Goal: Obtain resource: Download file/media

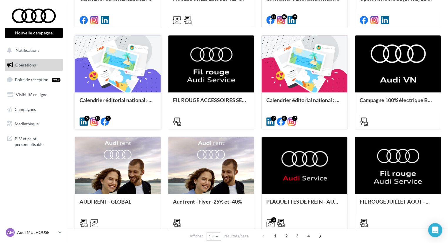
scroll to position [239, 0]
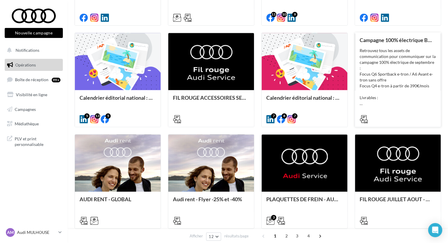
click at [381, 73] on div "Retrouvez tous les assets de communication pour communiquer sur la campagne 100…" at bounding box center [398, 77] width 76 height 59
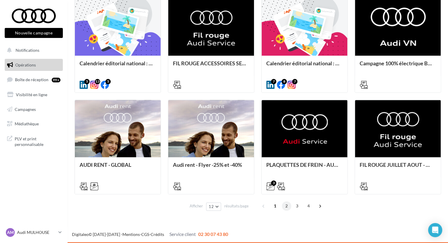
click at [288, 205] on span "2" at bounding box center [286, 205] width 9 height 9
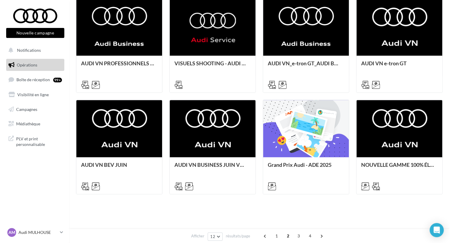
scroll to position [147, 0]
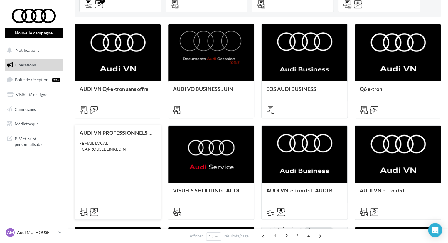
click at [136, 160] on div "AUDI VN PROFESSIONNELS TRANSPORT DE PERSONNES AUDI BUSINESS - EMAIL LOCAL - CAR…" at bounding box center [118, 172] width 76 height 84
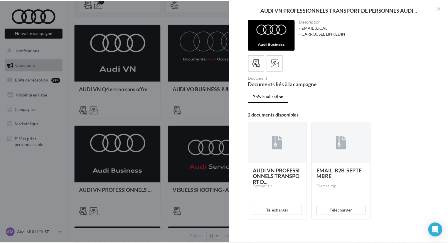
scroll to position [5, 0]
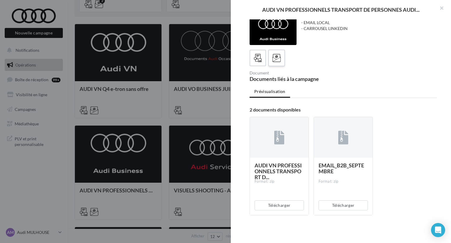
click at [279, 60] on icon at bounding box center [277, 58] width 9 height 9
click at [261, 55] on icon at bounding box center [258, 58] width 9 height 9
click at [197, 106] on div at bounding box center [225, 121] width 451 height 243
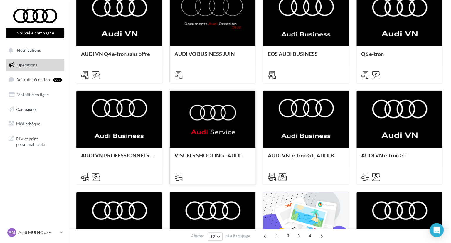
scroll to position [186, 0]
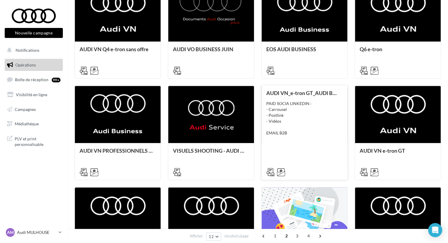
click at [307, 119] on div "PAID SOCIA LINKEDIN : - Carrousel - Postlink - Vidéos EMAIL B2B" at bounding box center [304, 117] width 76 height 35
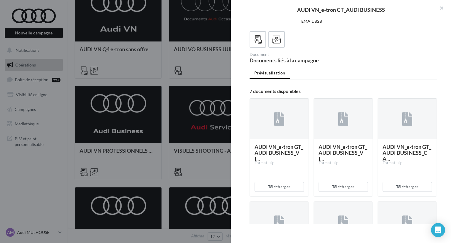
scroll to position [45, 0]
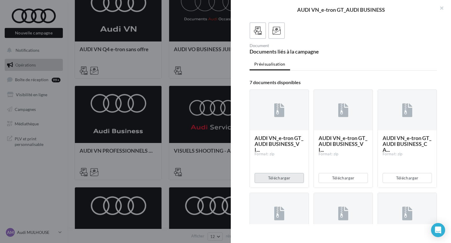
click at [275, 176] on button "Télécharger" at bounding box center [279, 178] width 49 height 10
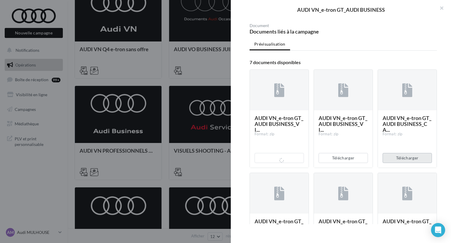
click at [400, 159] on button "Télécharger" at bounding box center [407, 158] width 49 height 10
click at [396, 154] on button "Télécharger" at bounding box center [407, 158] width 49 height 10
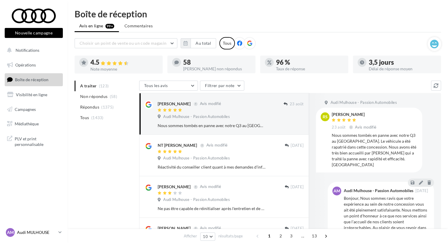
click at [56, 230] on p "Audi MULHOUSE" at bounding box center [36, 232] width 39 height 6
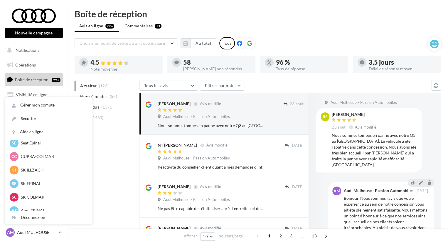
scroll to position [81, 0]
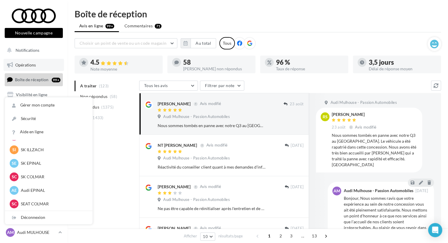
click at [45, 65] on link "Opérations" at bounding box center [34, 65] width 60 height 12
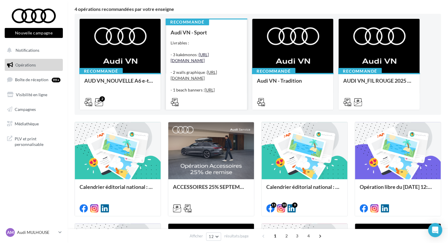
scroll to position [56, 0]
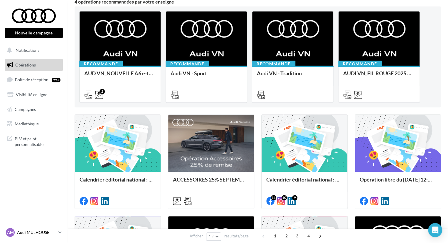
click at [23, 234] on p "Audi MULHOUSE" at bounding box center [36, 232] width 39 height 6
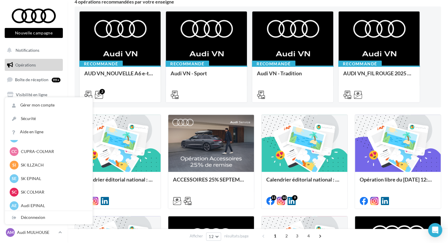
scroll to position [67, 0]
click at [29, 166] on p "SK ILLZACH" at bounding box center [53, 164] width 65 height 6
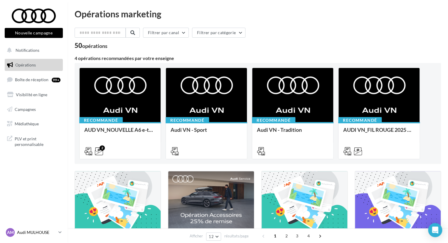
click at [47, 227] on link "AM Audi MULHOUSE audi-mulh-roh" at bounding box center [34, 231] width 58 height 11
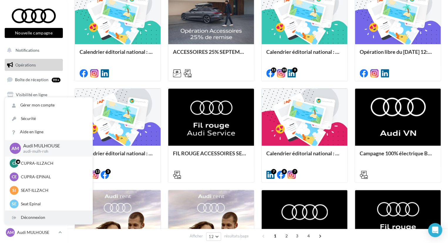
scroll to position [191, 0]
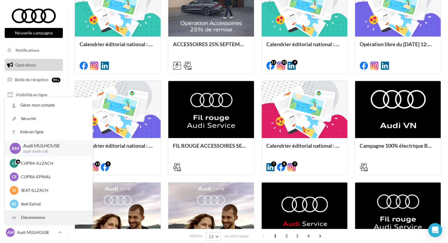
click at [45, 218] on div "Déconnexion" at bounding box center [49, 217] width 88 height 13
